Goal: Transaction & Acquisition: Purchase product/service

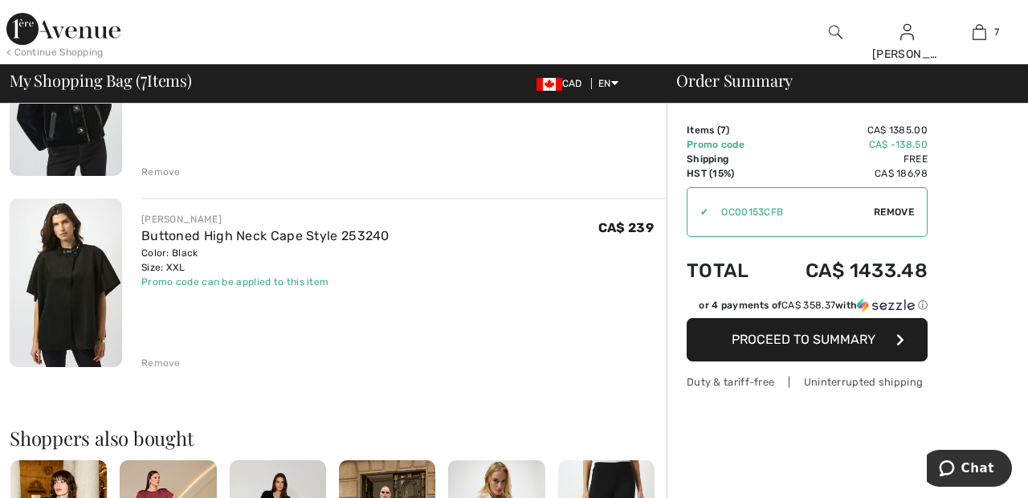
scroll to position [1180, 0]
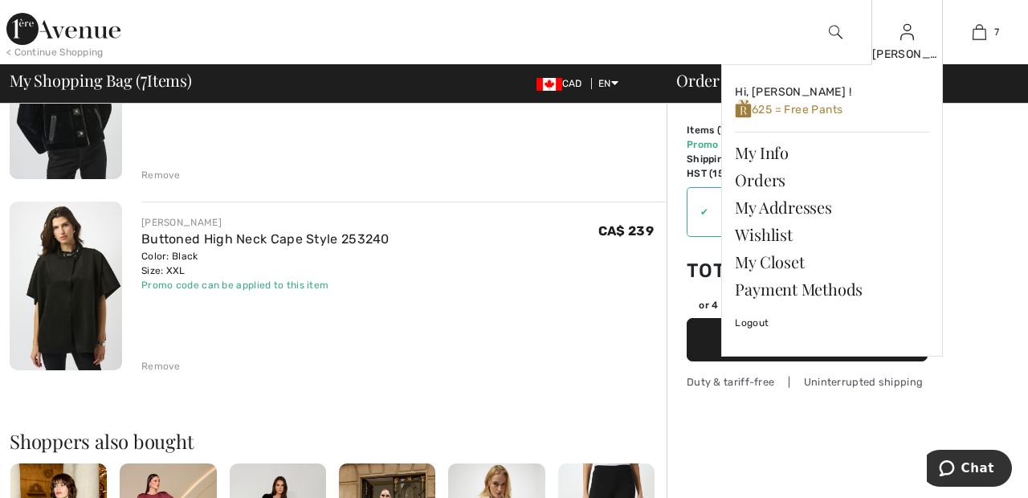
click at [907, 39] on img at bounding box center [907, 31] width 14 height 19
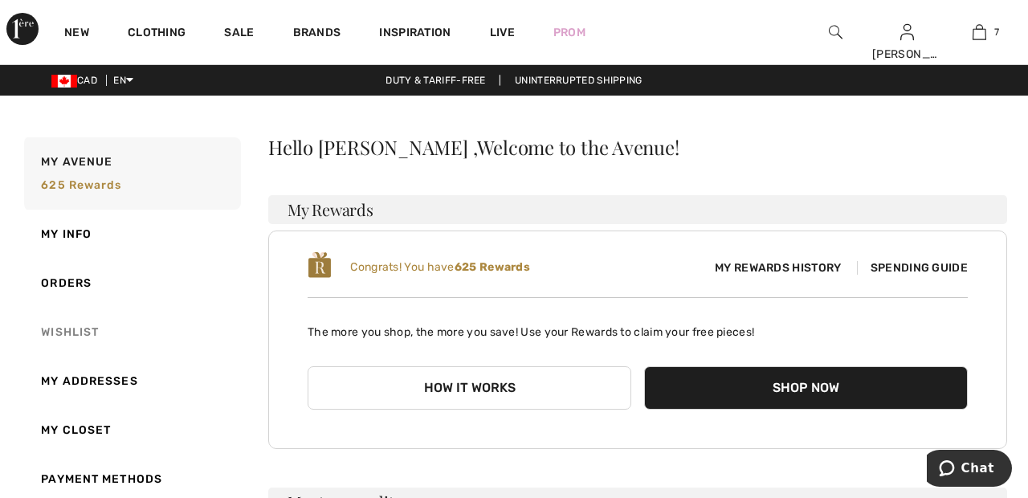
click at [80, 332] on link "Wishlist" at bounding box center [131, 332] width 220 height 49
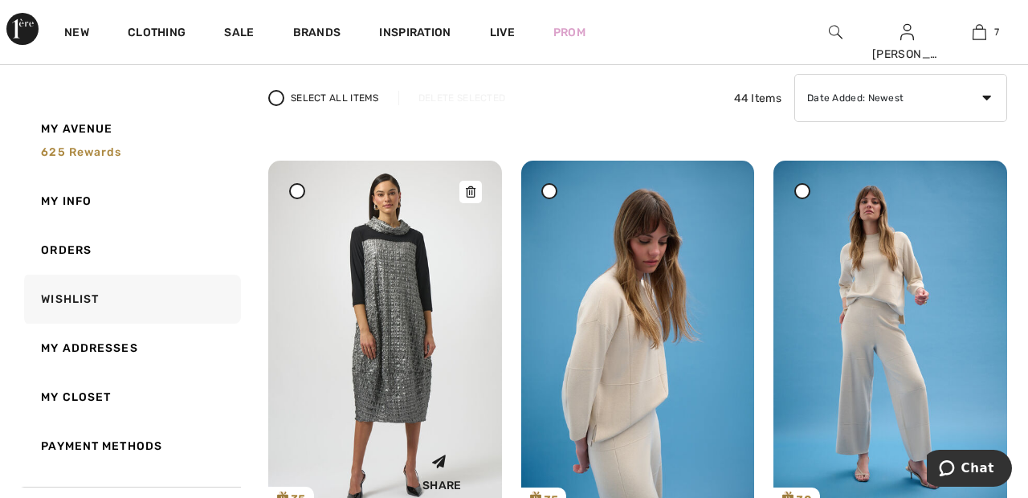
click at [407, 312] on img at bounding box center [385, 335] width 234 height 349
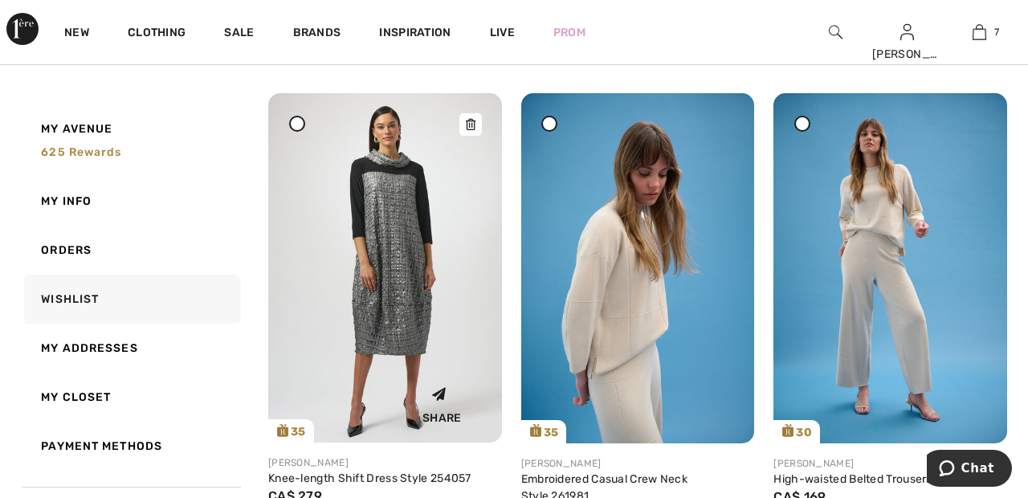
scroll to position [198, 0]
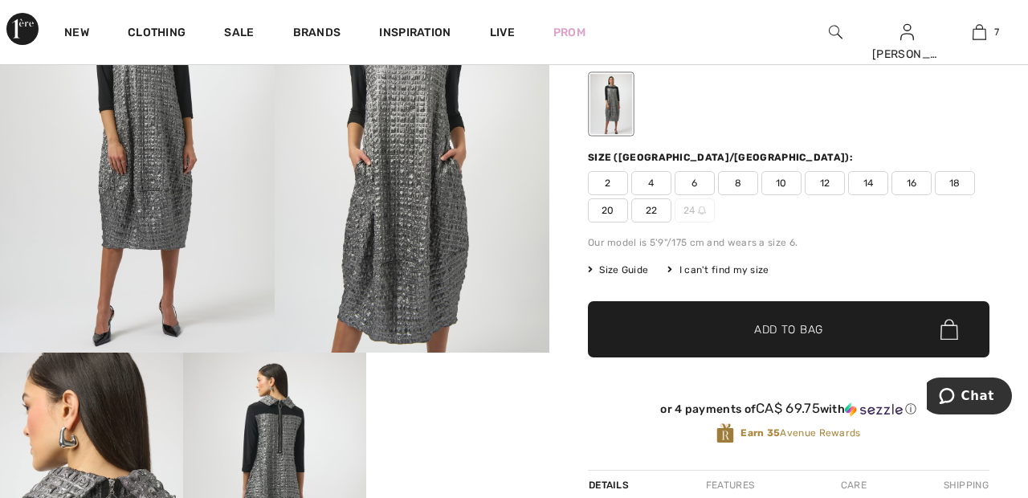
scroll to position [158, 0]
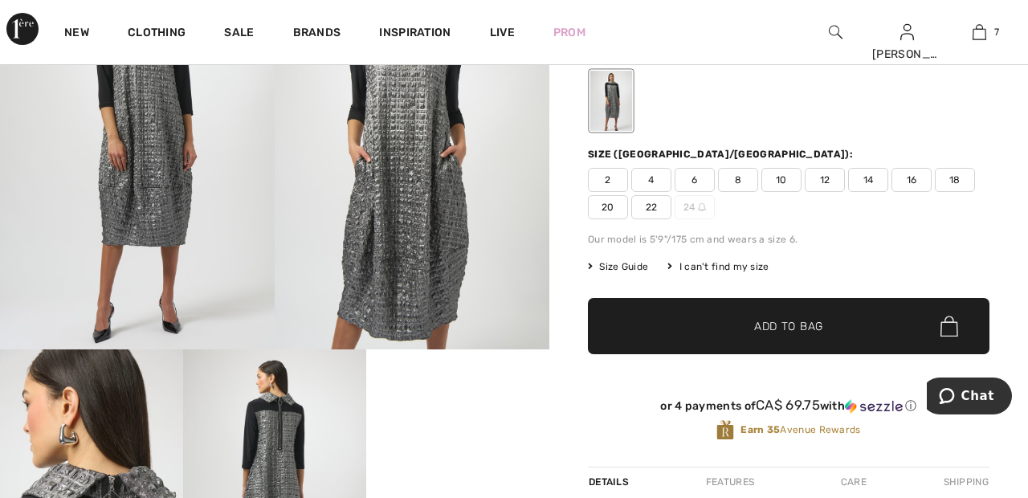
click at [651, 206] on span "22" at bounding box center [651, 207] width 40 height 24
click at [790, 331] on span "Add to Bag" at bounding box center [788, 326] width 69 height 17
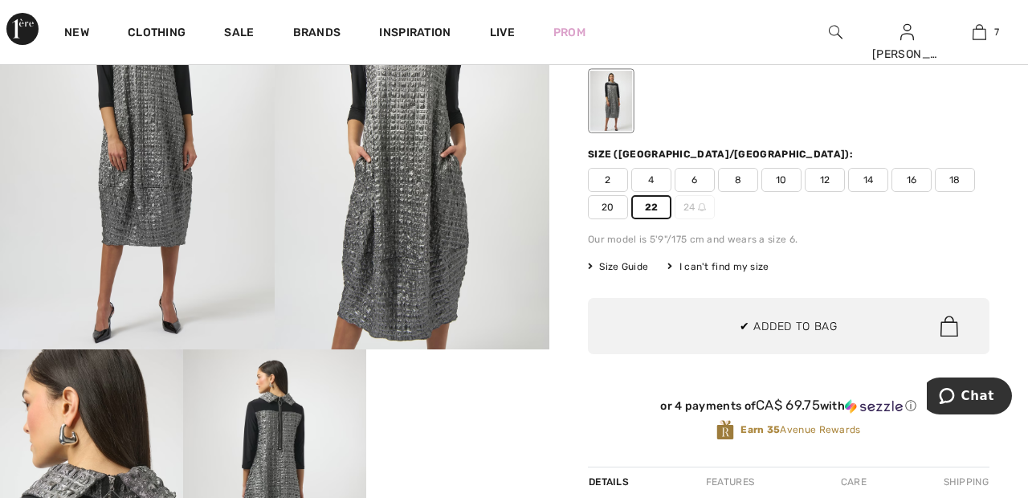
scroll to position [676, 0]
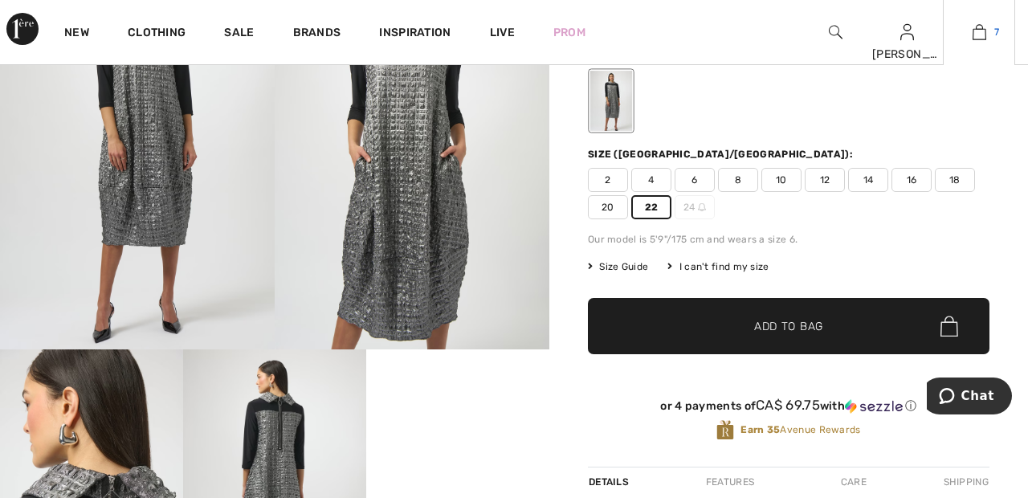
click at [986, 39] on img at bounding box center [980, 31] width 14 height 19
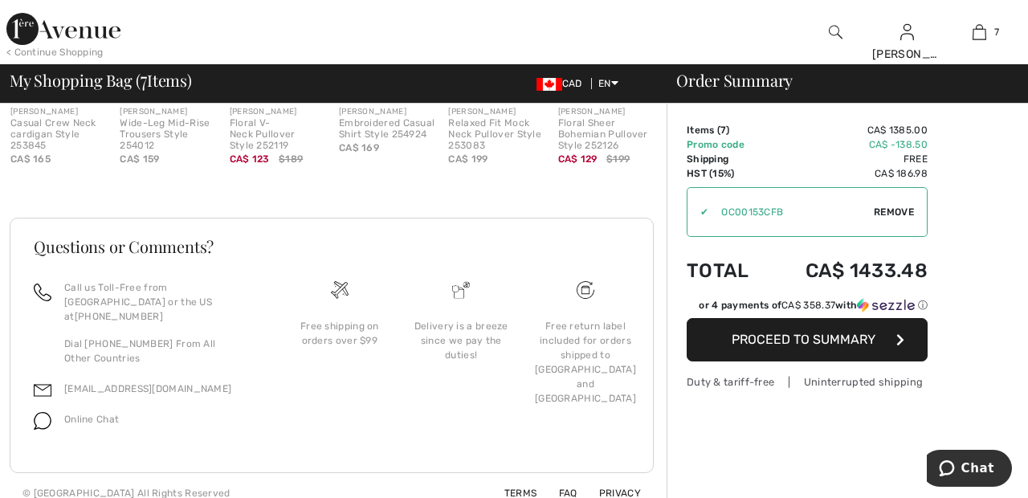
click at [984, 75] on div "Order Summary" at bounding box center [837, 80] width 361 height 16
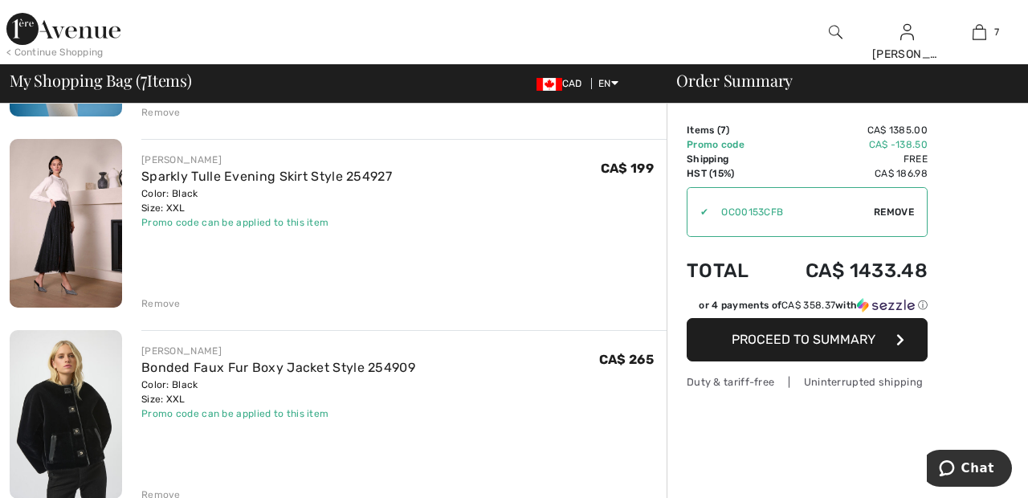
scroll to position [859, 0]
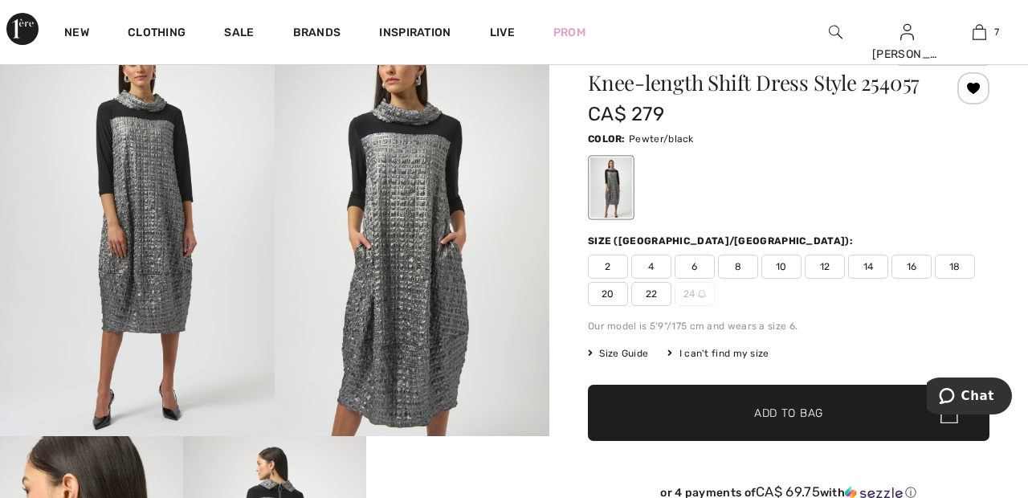
scroll to position [72, 0]
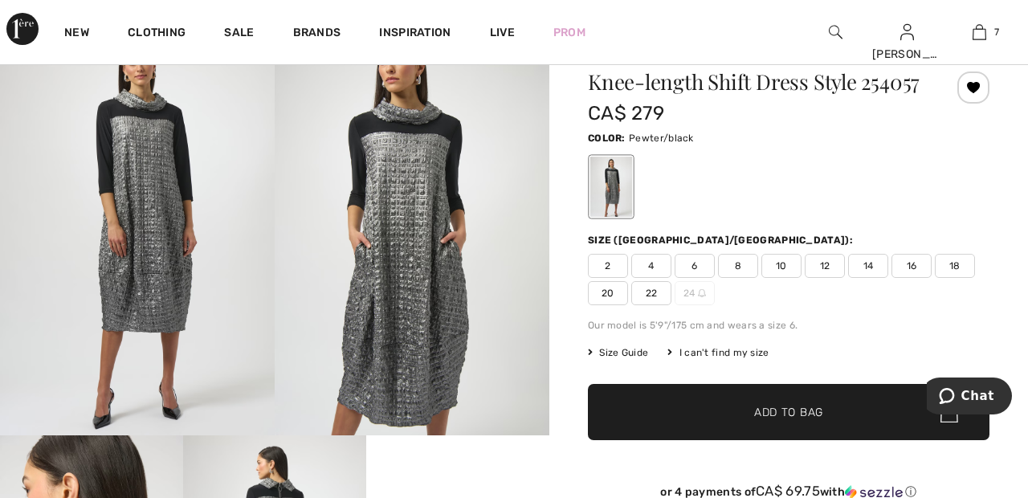
click at [618, 300] on span "20" at bounding box center [608, 293] width 40 height 24
click at [818, 421] on span "✔ Added to Bag Add to Bag" at bounding box center [789, 412] width 402 height 56
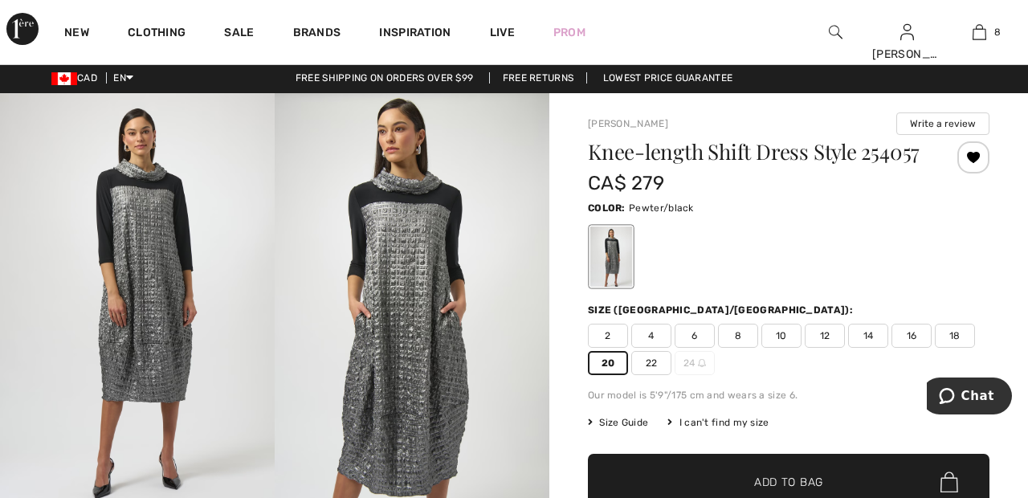
scroll to position [2, 0]
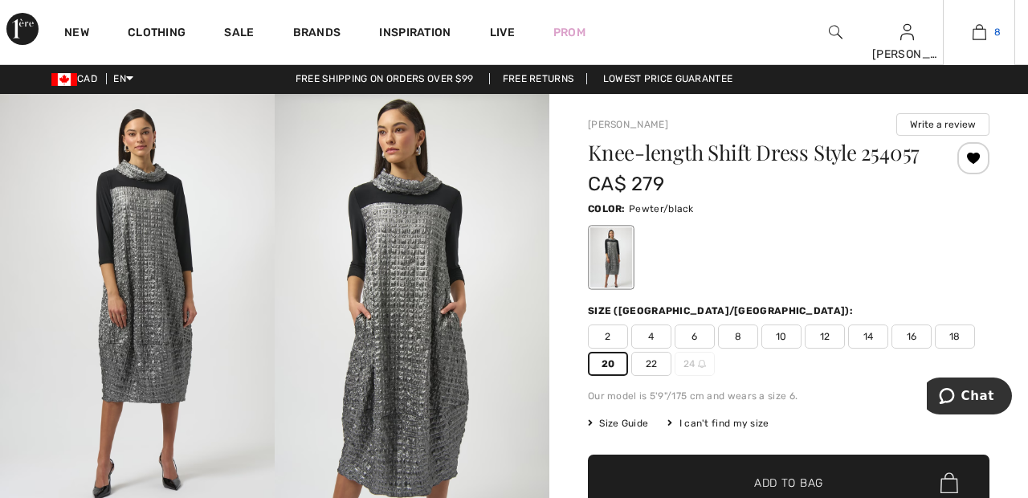
click at [997, 31] on span "8" at bounding box center [997, 32] width 6 height 14
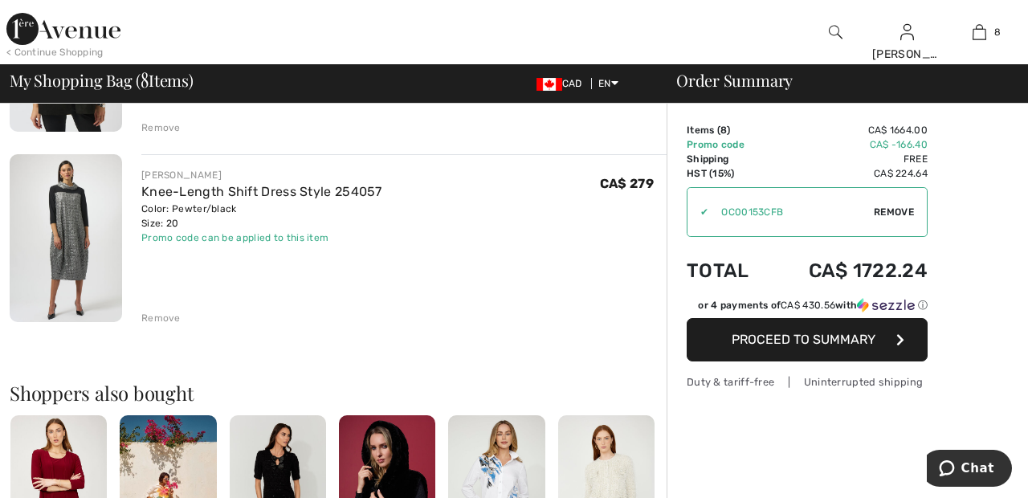
scroll to position [1422, 0]
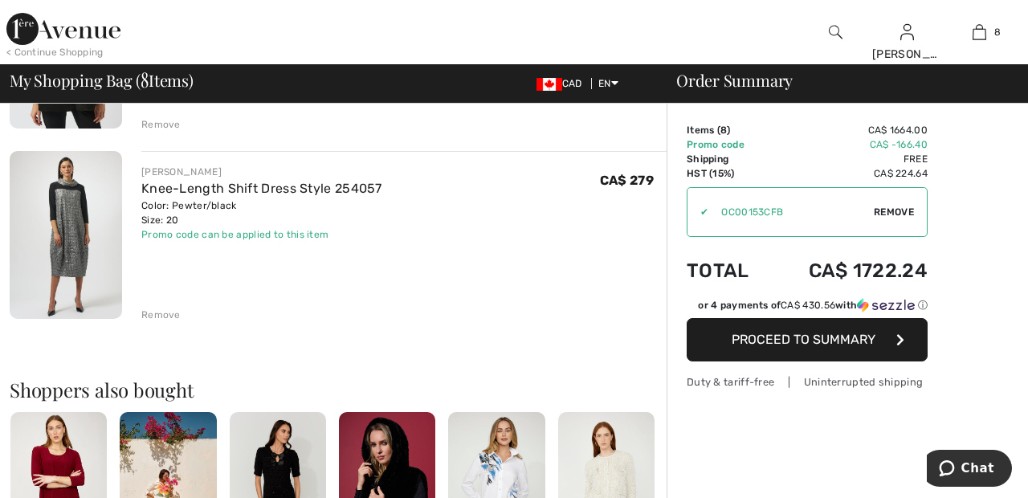
click at [164, 310] on div "Remove" at bounding box center [160, 315] width 39 height 14
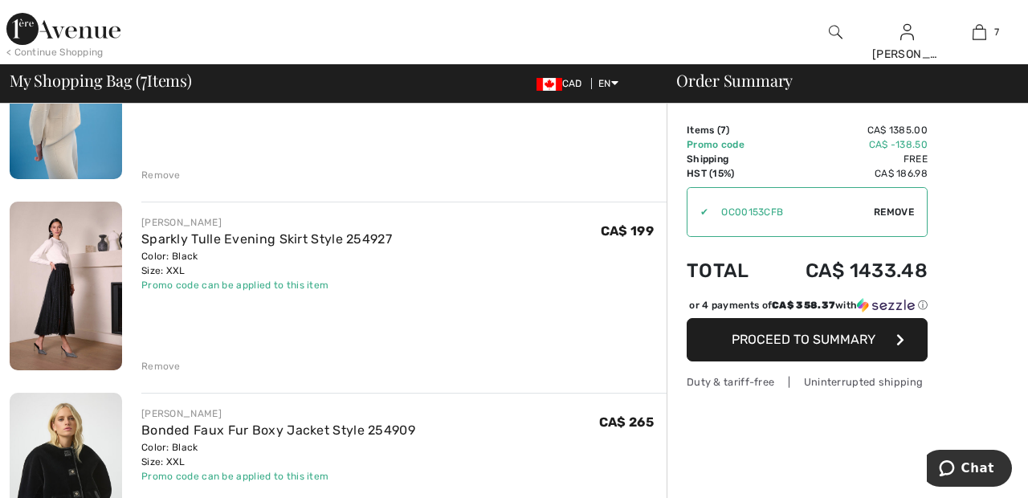
scroll to position [794, 0]
